Goal: Transaction & Acquisition: Purchase product/service

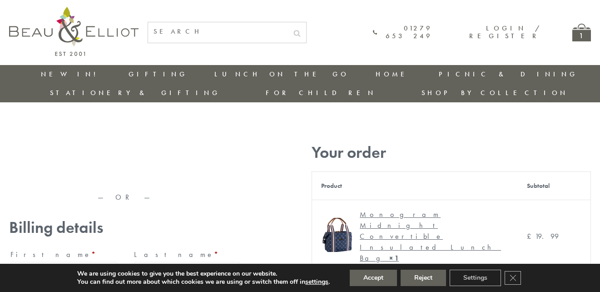
type input "[EMAIL_ADDRESS][DOMAIN_NAME]"
type input "[PERSON_NAME]"
type input "23, [GEOGRAPHIC_DATA], [GEOGRAPHIC_DATA]"
type input "[GEOGRAPHIC_DATA]"
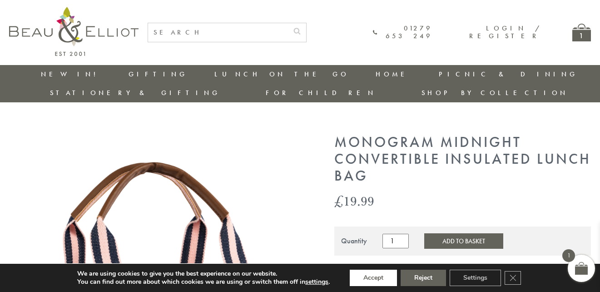
click at [374, 278] on button "Accept" at bounding box center [373, 277] width 47 height 16
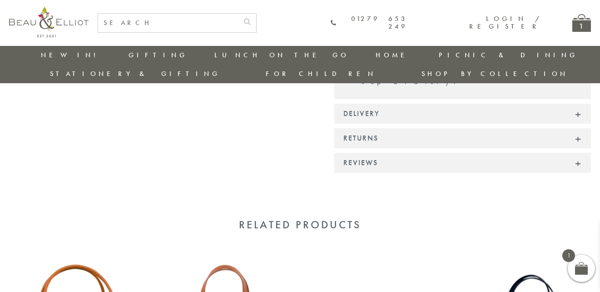
scroll to position [889, 0]
